Goal: Transaction & Acquisition: Obtain resource

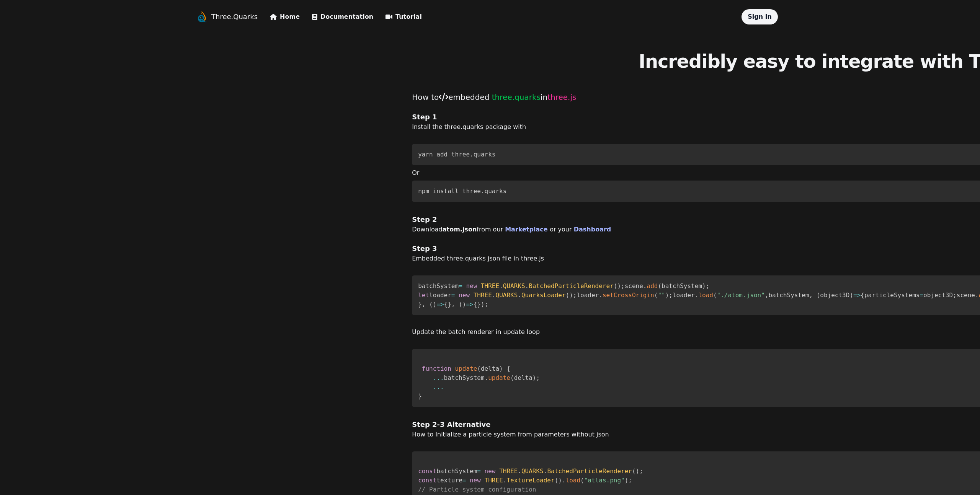
click at [389, 17] on link "Tutorial" at bounding box center [403, 16] width 36 height 9
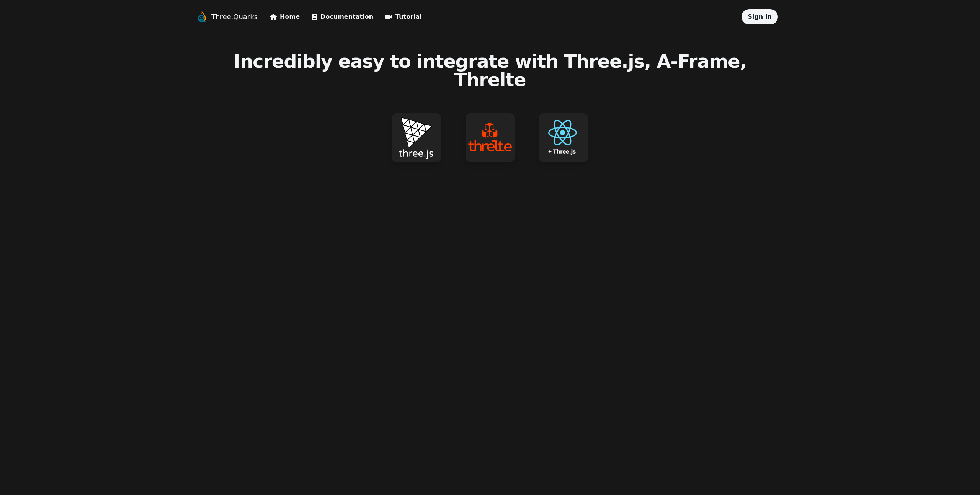
click at [283, 20] on link "Home" at bounding box center [285, 16] width 30 height 9
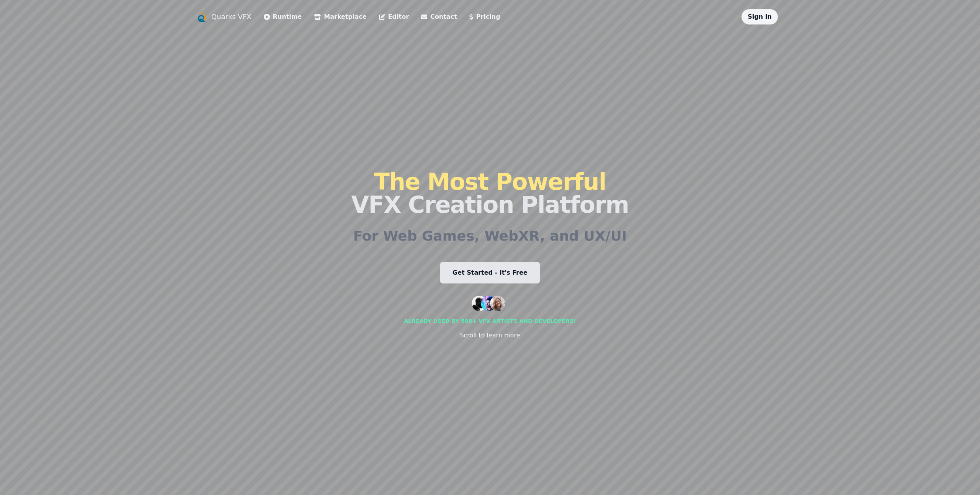
click at [250, 18] on div "Quarks VFX" at bounding box center [227, 16] width 62 height 15
click at [238, 18] on link "Quarks VFX" at bounding box center [231, 16] width 40 height 11
click at [236, 20] on link "Quarks VFX" at bounding box center [231, 16] width 40 height 11
click at [269, 20] on link "Runtime" at bounding box center [283, 16] width 38 height 9
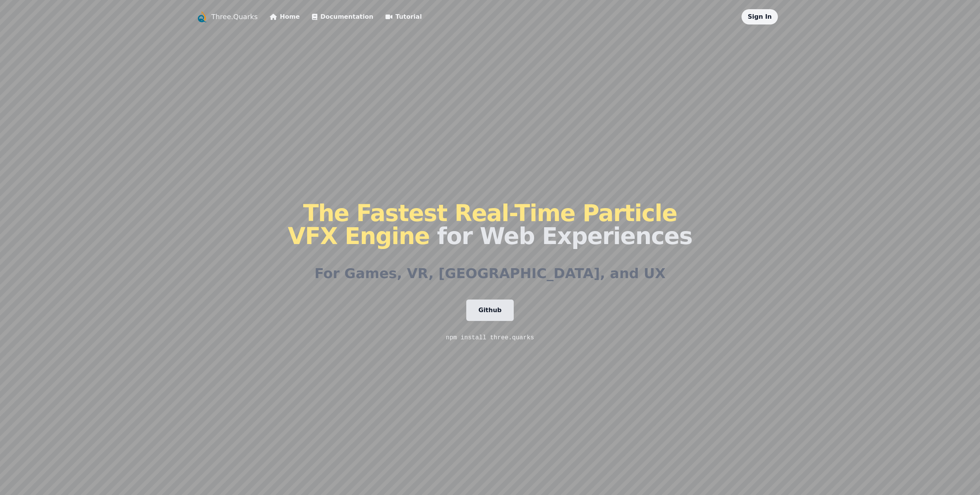
click at [286, 20] on link "Home" at bounding box center [285, 16] width 30 height 9
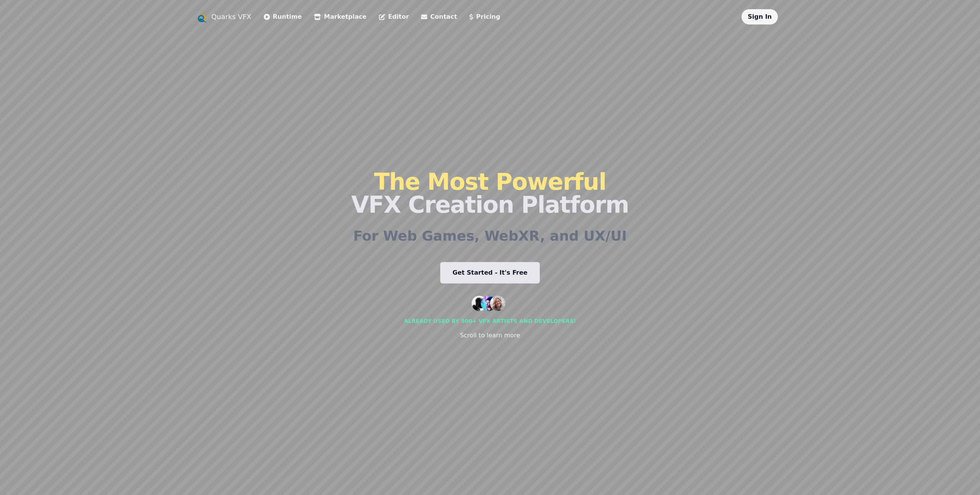
click at [488, 279] on link "Get Started - It's Free" at bounding box center [490, 272] width 100 height 21
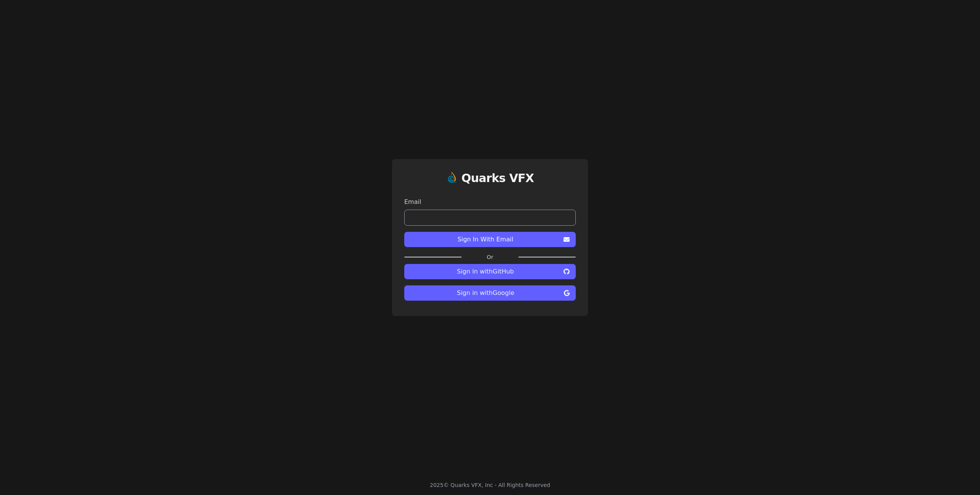
click at [465, 240] on span "Sign In With Email" at bounding box center [485, 239] width 150 height 9
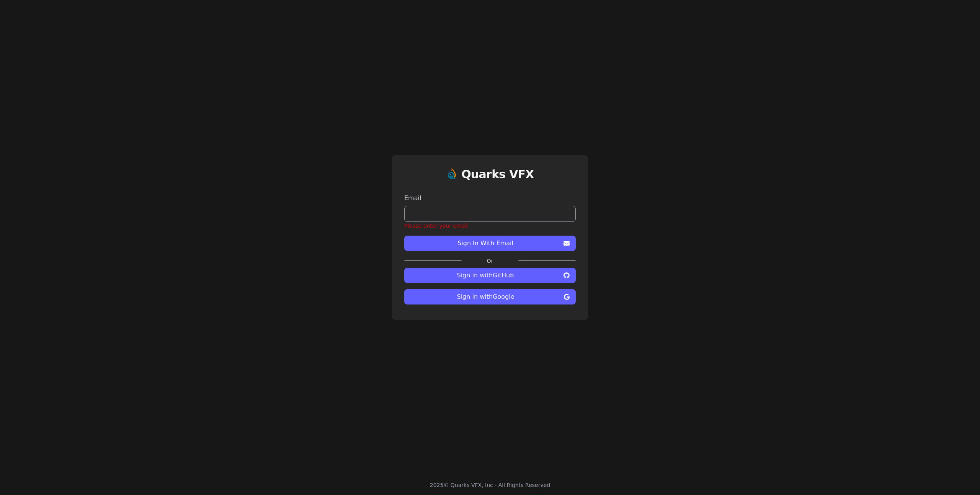
click at [473, 297] on span "Sign in with Google" at bounding box center [485, 296] width 150 height 9
click at [567, 299] on icon at bounding box center [567, 297] width 6 height 6
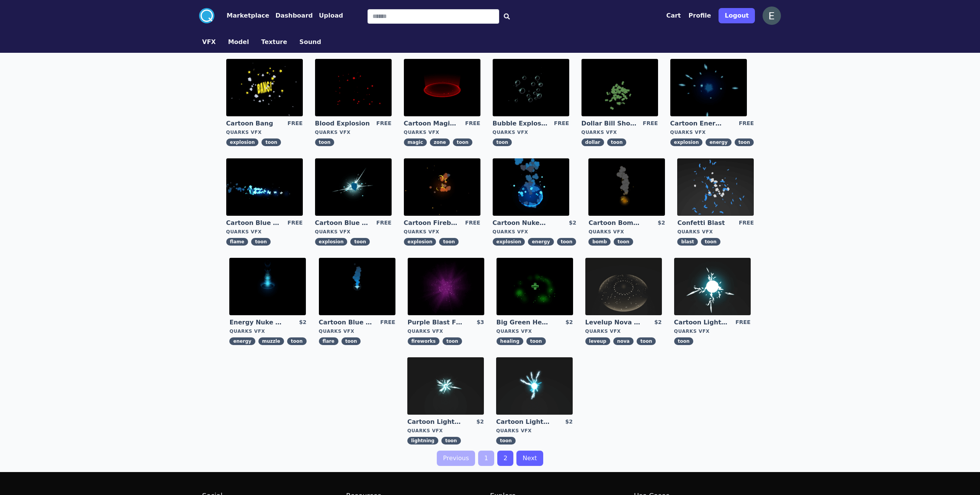
click at [728, 287] on img at bounding box center [712, 286] width 77 height 57
click at [374, 282] on img at bounding box center [357, 286] width 77 height 57
click at [377, 199] on img at bounding box center [353, 186] width 77 height 57
click at [536, 201] on img at bounding box center [531, 186] width 77 height 57
click at [461, 181] on img at bounding box center [442, 186] width 77 height 57
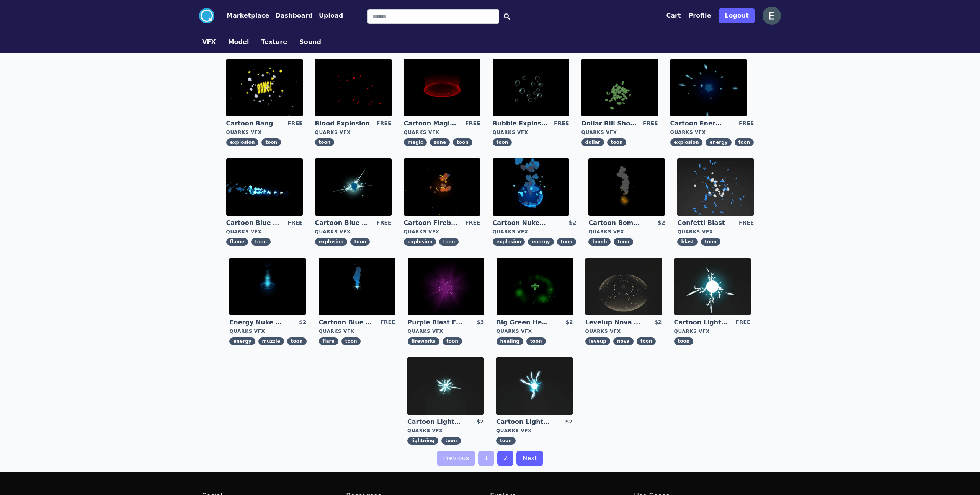
scroll to position [11, 0]
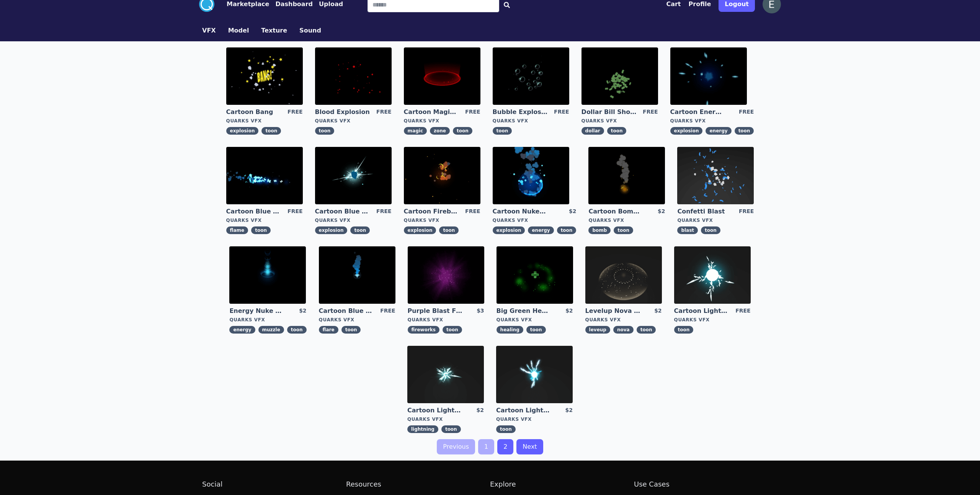
click at [437, 369] on img at bounding box center [445, 374] width 77 height 57
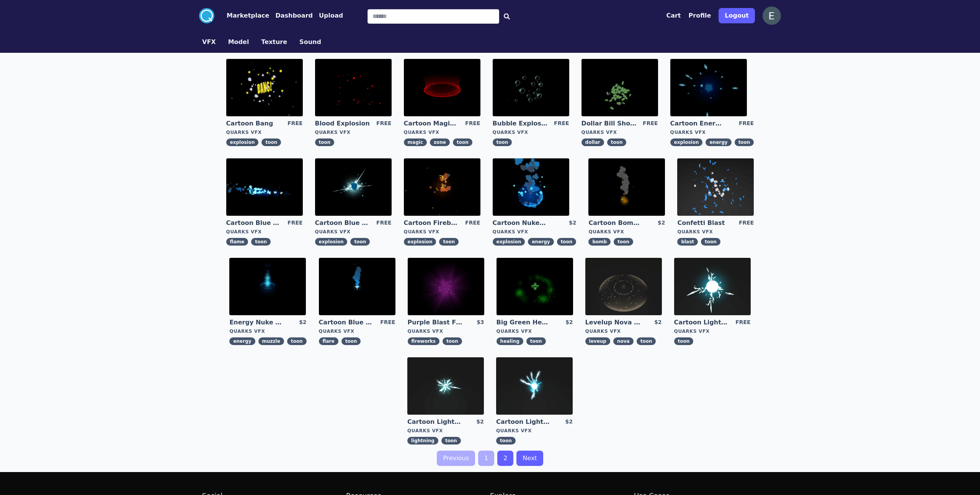
click at [562, 380] on img at bounding box center [534, 386] width 77 height 57
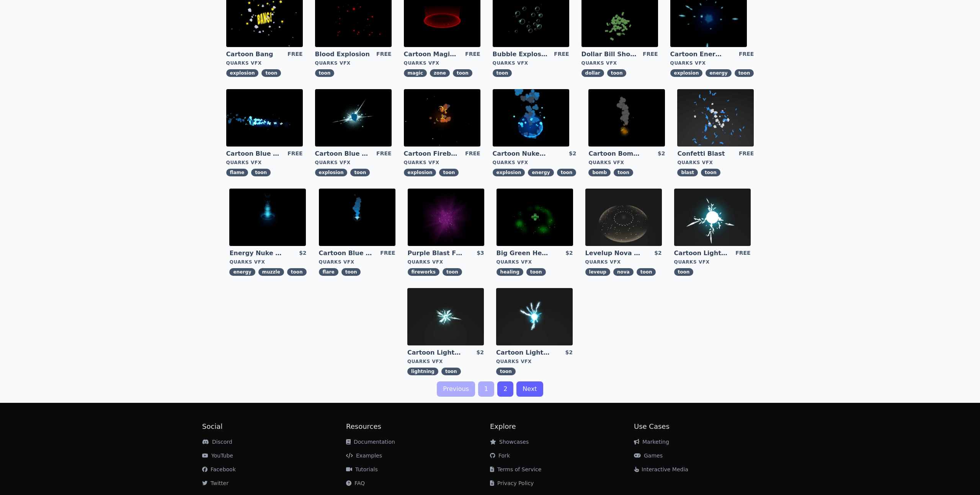
scroll to position [90, 0]
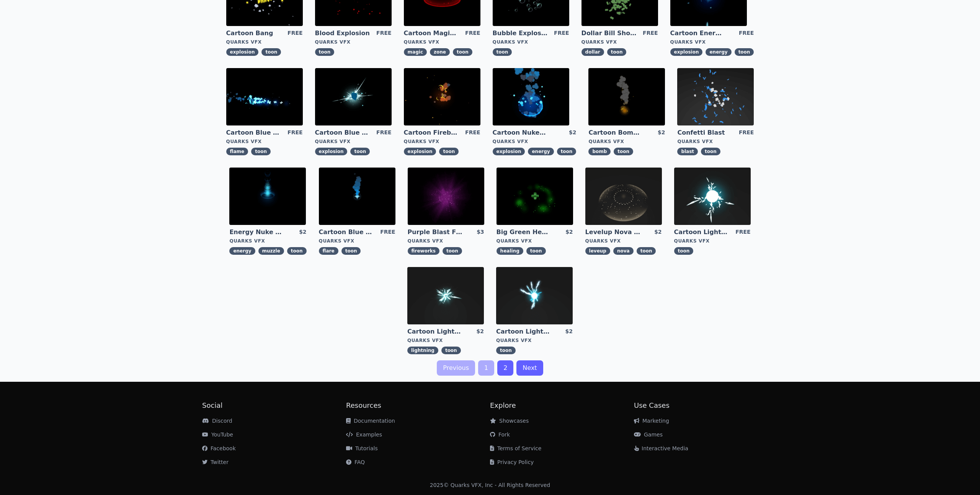
click at [507, 368] on link "2" at bounding box center [505, 368] width 16 height 15
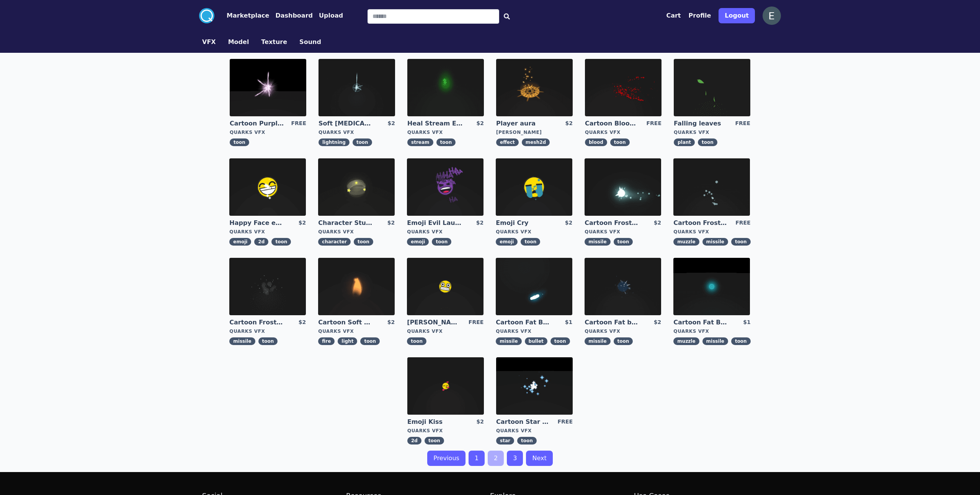
click at [461, 175] on img at bounding box center [445, 186] width 77 height 57
click at [503, 289] on img at bounding box center [534, 286] width 77 height 57
click at [717, 201] on img at bounding box center [711, 186] width 77 height 57
click at [646, 202] on img at bounding box center [622, 186] width 77 height 57
click at [284, 295] on img at bounding box center [267, 286] width 77 height 57
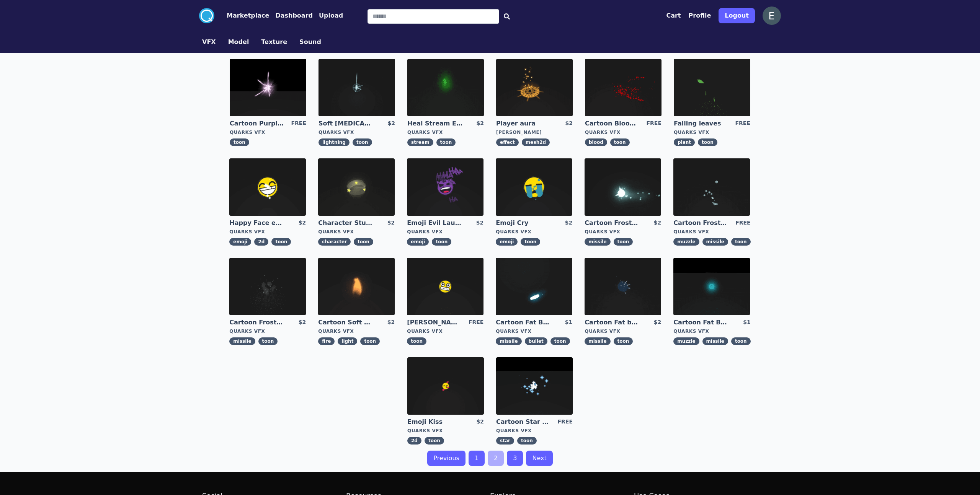
click at [263, 100] on img at bounding box center [268, 87] width 77 height 57
click at [362, 106] on img at bounding box center [356, 87] width 77 height 57
click at [542, 288] on img at bounding box center [534, 286] width 77 height 57
click at [511, 463] on link "3" at bounding box center [515, 458] width 16 height 15
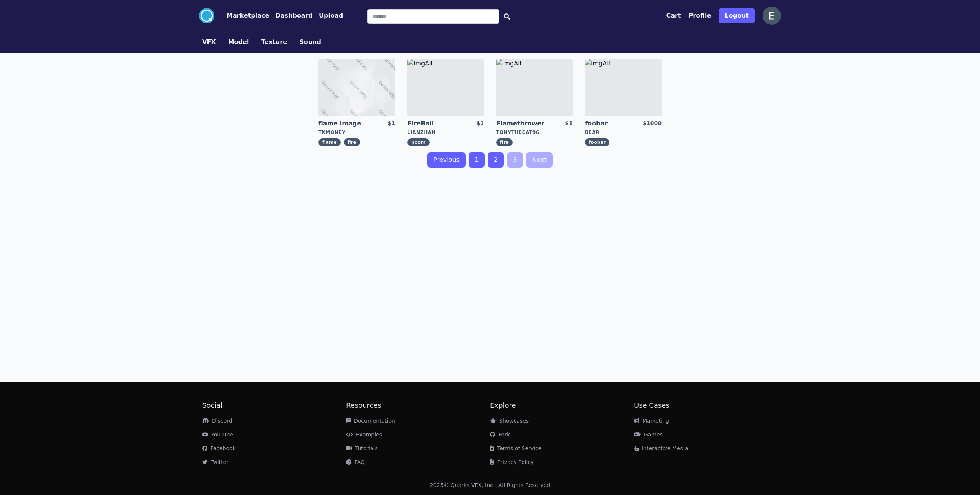
click at [478, 159] on link "1" at bounding box center [477, 159] width 16 height 15
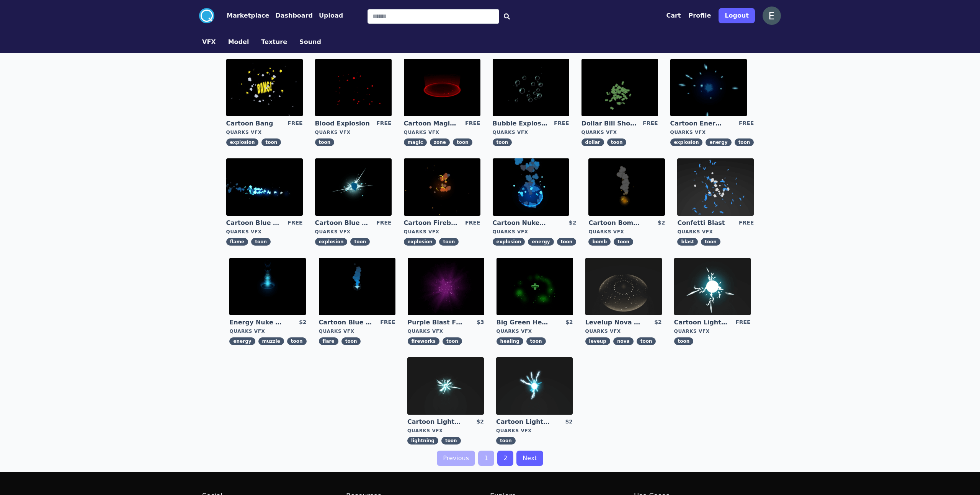
click at [566, 390] on img at bounding box center [534, 386] width 77 height 57
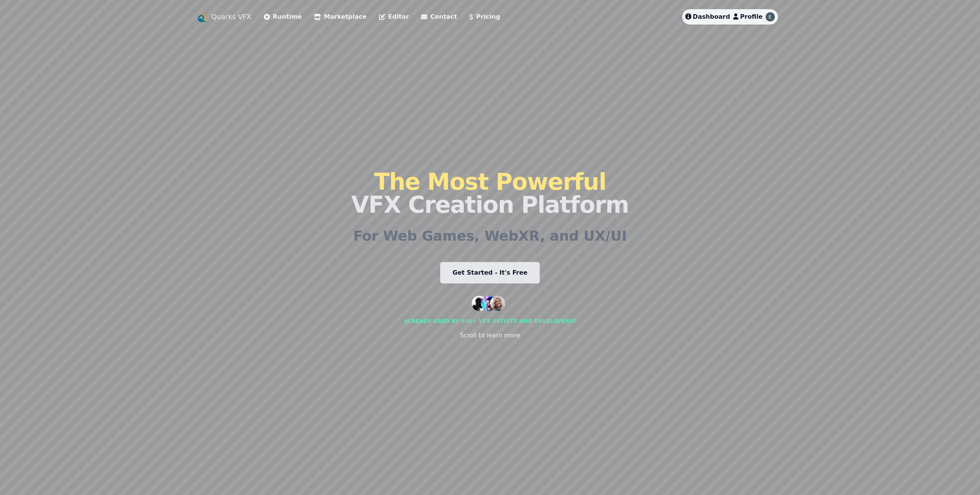
click at [379, 15] on link "Editor" at bounding box center [394, 16] width 30 height 9
click at [274, 15] on link "Runtime" at bounding box center [283, 16] width 38 height 9
click at [328, 16] on link "Marketplace" at bounding box center [340, 16] width 52 height 9
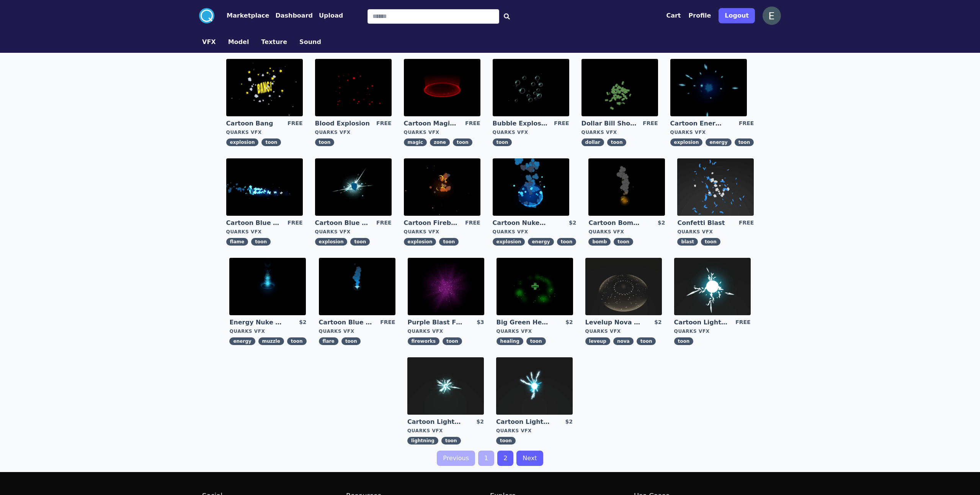
click at [488, 459] on link "1" at bounding box center [486, 458] width 16 height 15
click at [486, 462] on link "1" at bounding box center [486, 458] width 16 height 15
click at [288, 104] on img at bounding box center [264, 87] width 77 height 57
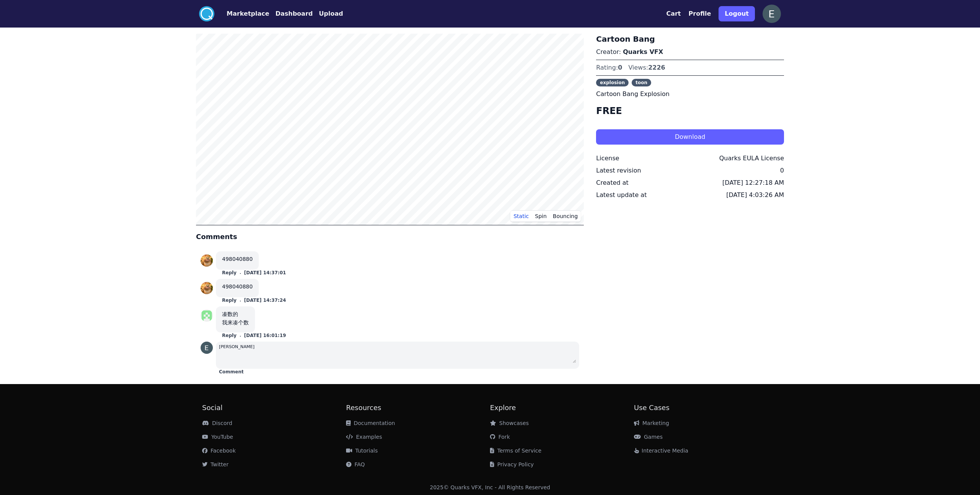
click at [769, 99] on div "Cartoon Bang Creator: Quarks VFX Rating: 0 Views: 2226 explosion toon Cartoon B…" at bounding box center [690, 206] width 188 height 344
click at [888, 38] on div ".cls-1{fill:#fff;}.cls-2{fill:#29abe2;} Marketplace Dashboard Upload Cart Profi…" at bounding box center [490, 249] width 980 height 498
click at [738, 128] on div "Cartoon Bang Creator: Quarks VFX Rating: 0 Views: 2226 explosion toon Cartoon B…" at bounding box center [690, 206] width 188 height 344
click at [743, 136] on button "Download" at bounding box center [690, 136] width 188 height 15
